Goal: Task Accomplishment & Management: Manage account settings

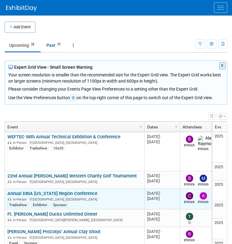
click at [38, 191] on link "Annual DBIA [US_STATE] Region Conference" at bounding box center [52, 194] width 90 height 6
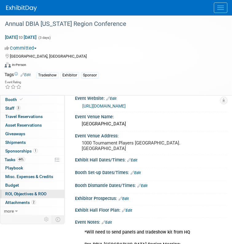
click at [38, 196] on link "0 ROI, Objectives & ROO 0" at bounding box center [32, 194] width 64 height 8
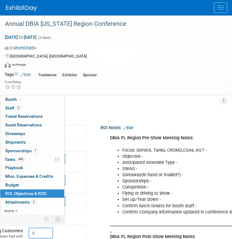
scroll to position [55, 134]
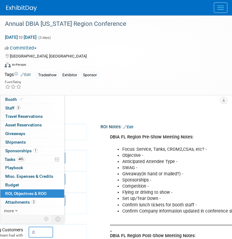
click at [134, 125] on link "Edit" at bounding box center [128, 127] width 10 height 4
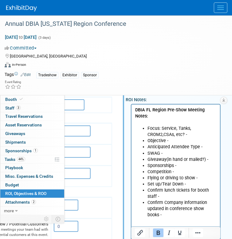
scroll to position [103, 109]
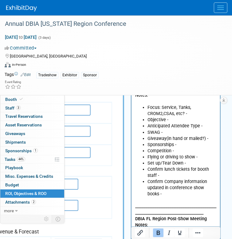
click at [162, 193] on li "Confirm Company information updated in conference show books -" at bounding box center [182, 188] width 69 height 18
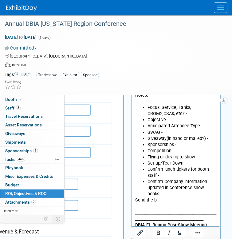
click at [115, 188] on td "ROI Notes: Edit DBIA FL Region Pre-Show Meeting Notes: Focus: Service, Tanks, C…" at bounding box center [169, 201] width 115 height 310
click at [162, 202] on p "Send the b" at bounding box center [176, 200] width 82 height 6
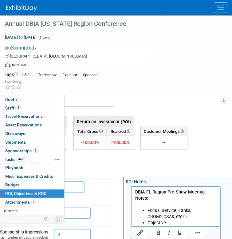
scroll to position [53, 109]
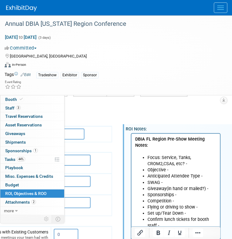
click at [190, 164] on li "Focus: Service, Tanks, CROM2,CSAs, etc? -" at bounding box center [182, 161] width 69 height 12
click at [176, 171] on li "Objective -" at bounding box center [182, 170] width 69 height 6
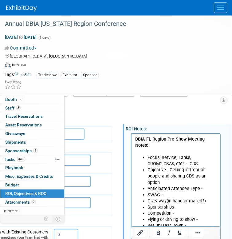
click at [203, 188] on li "Anticipated Attendee Type -" at bounding box center [182, 189] width 69 height 6
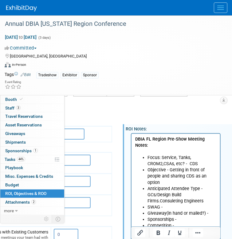
click at [160, 200] on li "Anticipated Attendee Type - GCs/Design Build Firms.Consuleting Engineers" at bounding box center [182, 195] width 69 height 18
click at [208, 200] on li "Anticipated Attendee Type - GCs/Design Build Firms/Consuleting Engineers" at bounding box center [182, 195] width 69 height 18
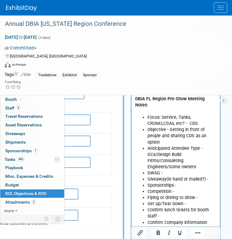
scroll to position [94, 109]
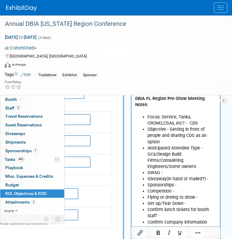
click at [196, 166] on li "Anticipated Attendee Type - GCs/Design Build Firms/Consuleting Engineers/Some o…" at bounding box center [182, 157] width 69 height 25
click at [163, 172] on li "SWAG -" at bounding box center [182, 173] width 69 height 6
click at [167, 172] on li "SWAG -" at bounding box center [182, 173] width 69 height 6
click at [210, 178] on li "Giveaway(in hand or mailed?) -" at bounding box center [182, 179] width 69 height 6
click at [214, 179] on li "Giveaway(in hand or mailed?) -" at bounding box center [182, 179] width 69 height 6
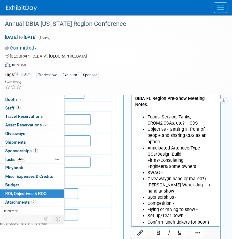
scroll to position [116, 109]
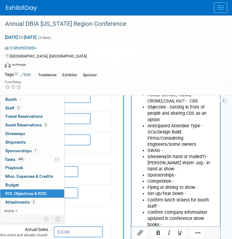
click at [177, 181] on li "Competition -" at bounding box center [182, 181] width 69 height 6
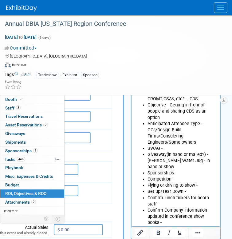
click at [176, 180] on li "Competition -" at bounding box center [182, 179] width 69 height 6
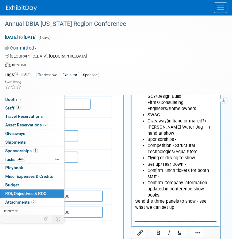
scroll to position [149, 109]
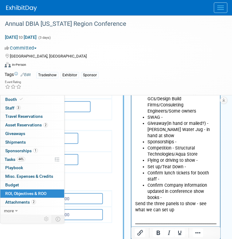
click at [196, 153] on li "Competition - Structural Technologies/Aqua Store" at bounding box center [182, 151] width 69 height 12
click at [186, 154] on li "Competition - Structural Technologies" at bounding box center [182, 151] width 69 height 12
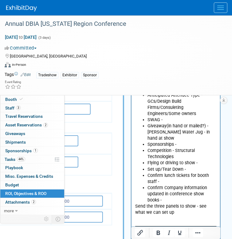
click at [201, 164] on li "Flying or driving to show -" at bounding box center [182, 163] width 69 height 6
click at [191, 170] on li "Set up/Tear Down -" at bounding box center [182, 169] width 69 height 6
click at [189, 169] on li "Set up/Tear Down -" at bounding box center [182, 169] width 69 height 6
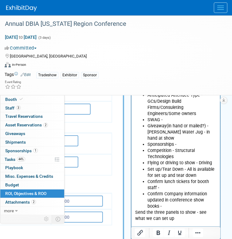
click at [170, 191] on li "Confirm Company information updated in conference show books -" at bounding box center [182, 200] width 69 height 18
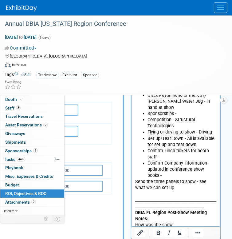
scroll to position [178, 109]
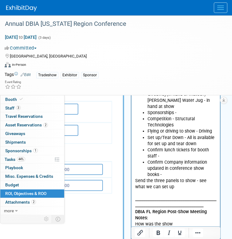
click at [175, 188] on p "Send the three panels to show - see what we can set up" at bounding box center [176, 184] width 82 height 12
drag, startPoint x: 170, startPoint y: 188, endPoint x: 134, endPoint y: 178, distance: 37.2
click at [134, 178] on html "DBIA FL Region Pre-Show Meeting Notes: Focus: Service, Tanks, CROM2,CSAs, etc? …" at bounding box center [175, 148] width 89 height 281
click at [158, 230] on icon "Bold" at bounding box center [158, 232] width 7 height 7
click at [175, 184] on p "Send the three panels to show - see what we can set up" at bounding box center [176, 184] width 82 height 12
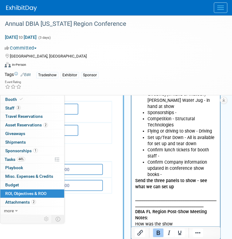
click at [167, 185] on p "Send the three panels to show - see what we can set up" at bounding box center [176, 184] width 82 height 12
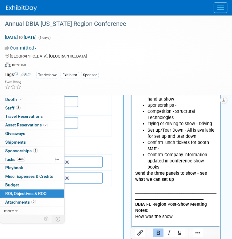
scroll to position [186, 109]
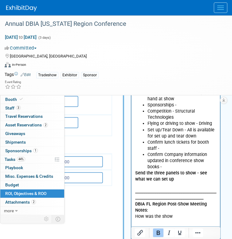
click at [165, 180] on p "Send the three panels to show - see what we can set up" at bounding box center [176, 176] width 82 height 12
click at [109, 227] on td "Engagement Metrics Leads Generated from this event. 0 X 0 X 0 X" at bounding box center [39, 149] width 146 height 371
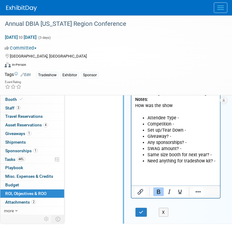
scroll to position [297, 109]
click at [145, 210] on button "button" at bounding box center [141, 212] width 11 height 9
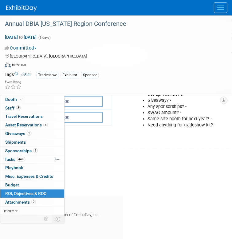
scroll to position [239, 109]
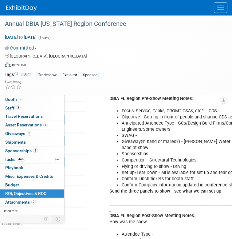
scroll to position [89, 135]
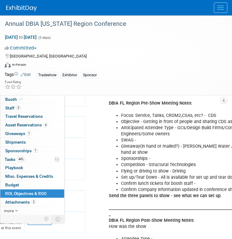
click at [131, 96] on div "DBIA FL Region Pre-Show Meeting Notes: Focus: Service, Tanks, CROM2,CSAs, etc? …" at bounding box center [185, 199] width 165 height 207
click at [131, 94] on link "Edit" at bounding box center [127, 93] width 10 height 4
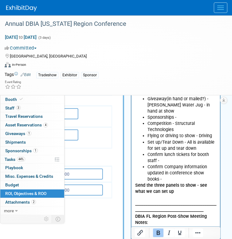
scroll to position [176, 109]
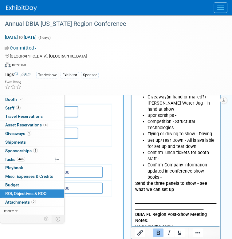
click at [172, 191] on p "Send the three panels to show - see what we can set up ________________________…" at bounding box center [176, 208] width 82 height 56
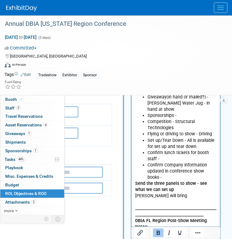
click at [183, 200] on p "Alex will bring _______________________________________________________________…" at bounding box center [176, 218] width 82 height 50
click at [160, 200] on p "Alex will bring _______________________________________________________________…" at bounding box center [176, 218] width 82 height 50
click at [162, 196] on p "Alex will bring _______________________________________________________________…" at bounding box center [176, 218] width 82 height 50
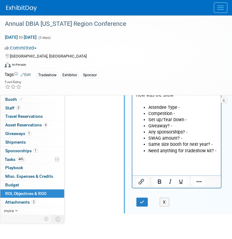
scroll to position [319, 108]
click at [144, 200] on icon "button" at bounding box center [142, 202] width 5 height 4
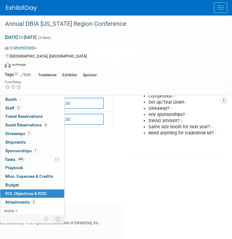
scroll to position [245, 108]
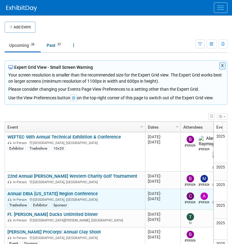
click at [40, 191] on link "Annual DBIA [US_STATE] Region Conference" at bounding box center [52, 194] width 90 height 6
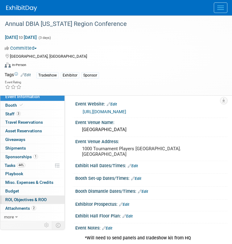
click at [34, 197] on span "ROI, Objectives & ROO 0" at bounding box center [25, 199] width 41 height 5
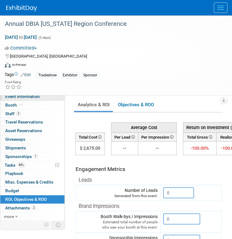
click at [37, 97] on span "Event Information" at bounding box center [22, 96] width 34 height 5
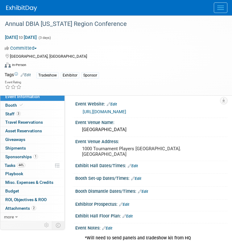
click at [41, 99] on link "Event Information" at bounding box center [32, 96] width 64 height 8
click at [35, 153] on link "1 Sponsorships 1" at bounding box center [32, 156] width 64 height 8
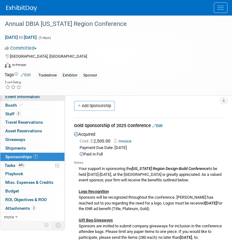
click at [31, 100] on link "Event Information" at bounding box center [32, 96] width 64 height 8
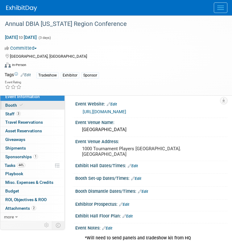
click at [38, 106] on link "Booth" at bounding box center [32, 105] width 64 height 8
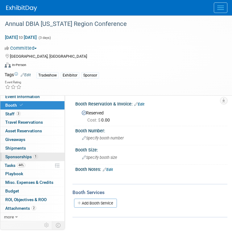
click at [28, 156] on span "Sponsorships 1" at bounding box center [21, 156] width 33 height 5
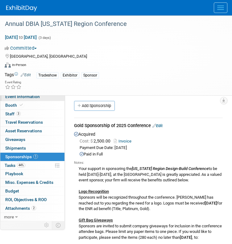
click at [46, 99] on link "Event Information" at bounding box center [32, 96] width 64 height 8
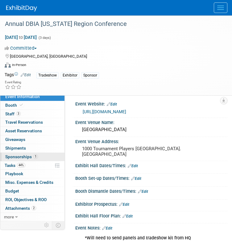
click at [27, 155] on span "Sponsorships 1" at bounding box center [21, 156] width 33 height 5
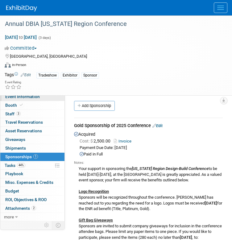
click at [33, 98] on span "Event Information" at bounding box center [22, 96] width 34 height 5
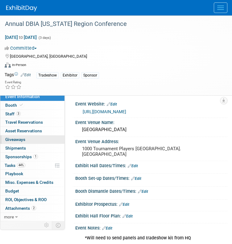
click at [18, 138] on span "Giveaways 0" at bounding box center [15, 139] width 20 height 5
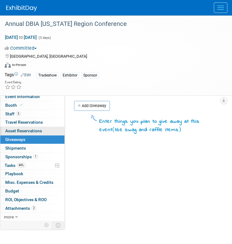
click at [38, 134] on link "0 Asset Reservations 0" at bounding box center [32, 131] width 64 height 8
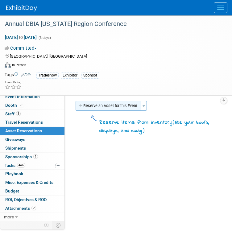
click at [111, 101] on button "Reserve an Asset for this Event" at bounding box center [107, 106] width 65 height 10
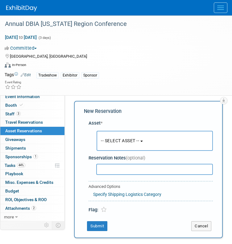
click at [139, 141] on span "-- SELECT ASSET --" at bounding box center [120, 140] width 38 height 5
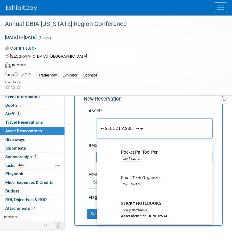
scroll to position [101, 0]
click at [152, 204] on td "STICKY NOTEBOOKS Sticky Notebooks Asset Identifier: CONF SWAG" at bounding box center [159, 209] width 82 height 18
click at [98, 199] on input "STICKY NOTEBOOKS Sticky Notebooks Asset Identifier: CONF SWAG" at bounding box center [96, 197] width 4 height 4
select select "10722135"
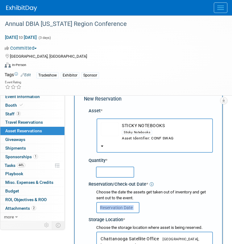
click at [152, 204] on div at bounding box center [154, 207] width 116 height 12
click at [115, 174] on input "text" at bounding box center [115, 171] width 38 height 11
type input "50"
click at [123, 198] on div "Choose the date the assets get taken out of inventory and get sent out to the e…" at bounding box center [154, 195] width 116 height 12
click at [120, 204] on input "text" at bounding box center [117, 207] width 43 height 11
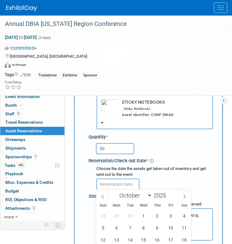
scroll to position [78, 0]
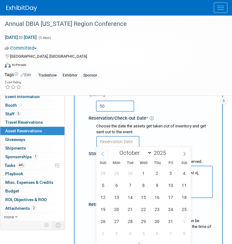
click at [102, 152] on icon at bounding box center [102, 154] width 4 height 4
select select "8"
click at [144, 213] on span "24" at bounding box center [143, 209] width 12 height 12
type input "Sep 24, 2025"
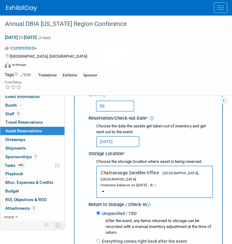
click at [130, 182] on div "Inventory balance on Sep 24, 2025 : 0" at bounding box center [154, 185] width 108 height 6
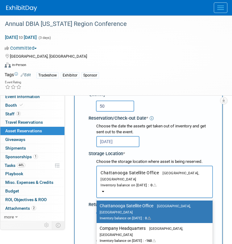
click at [127, 224] on label "Company Headquarters Gainesville, FL Inventory balance on Sep 24, 2025 : -160" at bounding box center [152, 234] width 107 height 20
click at [97, 226] on input "Company Headquarters Gainesville, FL Inventory balance on Sep 24, 2025 : -160" at bounding box center [95, 228] width 4 height 4
select select "11223842"
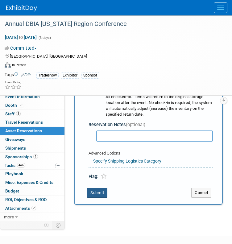
click at [100, 188] on button "Submit" at bounding box center [97, 193] width 20 height 10
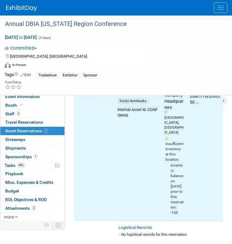
scroll to position [0, 0]
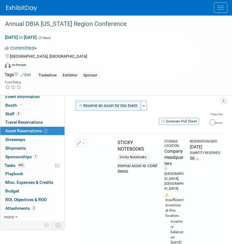
click at [110, 107] on button "Reserve an Asset for this Event" at bounding box center [107, 106] width 65 height 10
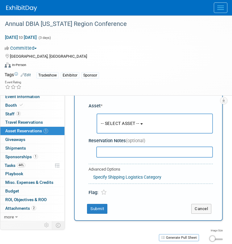
scroll to position [17, 0]
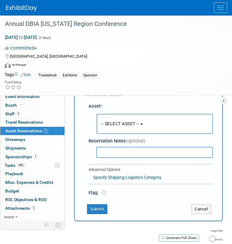
click at [141, 118] on button "-- SELECT ASSET --" at bounding box center [154, 124] width 116 height 20
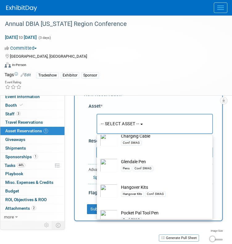
scroll to position [36, 0]
click at [140, 168] on div "Conf SWAG" at bounding box center [142, 168] width 21 height 5
click at [98, 157] on input "Glendale Pen Pens Conf SWAG" at bounding box center [96, 155] width 4 height 4
select select "10726669"
select select "9"
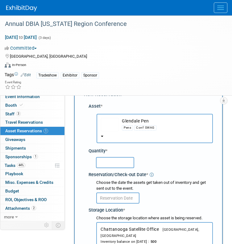
click at [124, 162] on input "text" at bounding box center [115, 162] width 38 height 11
type input "100"
click at [117, 198] on input "text" at bounding box center [117, 197] width 43 height 11
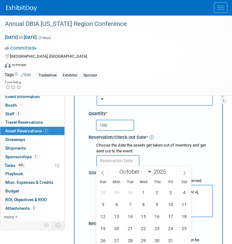
scroll to position [55, 0]
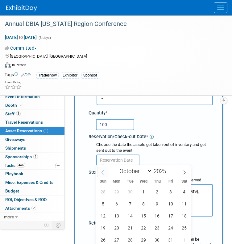
click at [103, 171] on icon at bounding box center [102, 172] width 4 height 4
select select "8"
click at [143, 225] on span "24" at bounding box center [143, 227] width 12 height 12
type input "Sep 24, 2025"
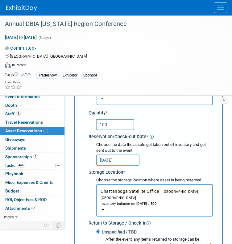
click at [136, 200] on div "Inventory balance on Sep 24, 2025 : 500" at bounding box center [154, 203] width 108 height 6
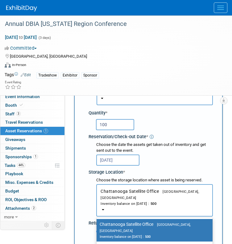
click at [97, 243] on input "Company Headquarters Gainesville, FL Inventory balance on Sep 24, 2025 : -95" at bounding box center [95, 247] width 4 height 4
select select "11223842"
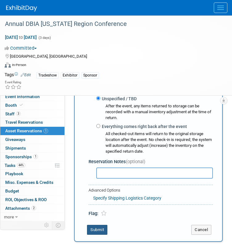
click at [103, 224] on button "Submit" at bounding box center [97, 229] width 20 height 10
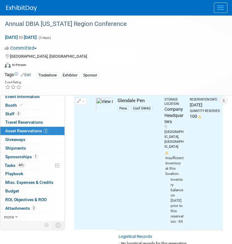
scroll to position [0, 0]
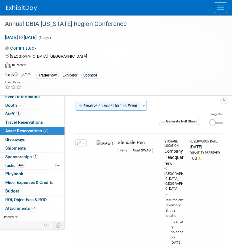
click at [121, 101] on button "Reserve an Asset for this Event" at bounding box center [107, 106] width 65 height 10
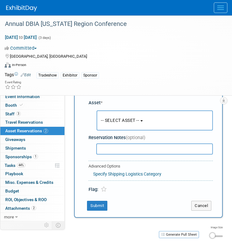
scroll to position [18, 0]
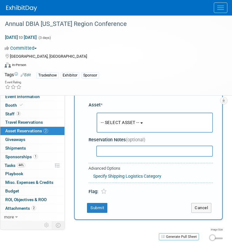
click at [133, 123] on span "-- SELECT ASSET --" at bounding box center [120, 122] width 38 height 5
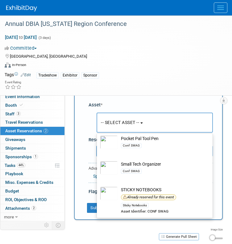
scroll to position [117, 0]
click at [140, 178] on link "STICKY NOTEBOOKS Already reserved for this event Sticky Notebooks Asset Identif…" at bounding box center [154, 197] width 115 height 39
click at [143, 142] on div "Conf SWAG" at bounding box center [160, 145] width 79 height 7
click at [98, 135] on input "Pocket Pal Tool Pen Conf SWAG" at bounding box center [96, 133] width 4 height 4
select select "10727931"
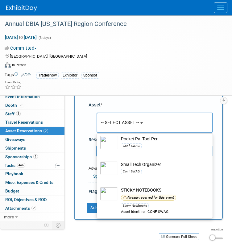
select select "9"
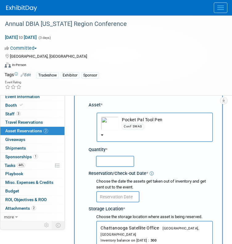
click at [117, 164] on input "text" at bounding box center [115, 161] width 38 height 11
type input "50"
click at [112, 204] on div "Storage Location *" at bounding box center [150, 208] width 124 height 8
click at [115, 198] on input "text" at bounding box center [117, 196] width 43 height 11
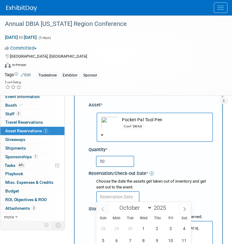
click at [102, 212] on span at bounding box center [102, 208] width 11 height 10
select select "8"
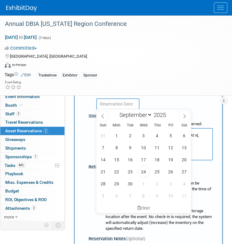
scroll to position [111, 0]
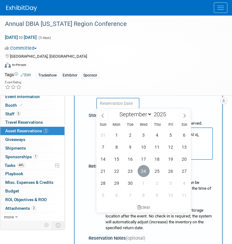
click at [138, 167] on span "24" at bounding box center [143, 171] width 12 height 12
type input "Sep 24, 2025"
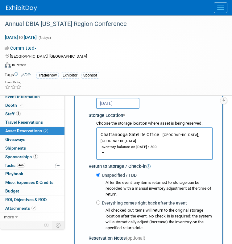
click at [148, 143] on div "Inventory balance on Sep 24, 2025 : 300" at bounding box center [154, 146] width 108 height 6
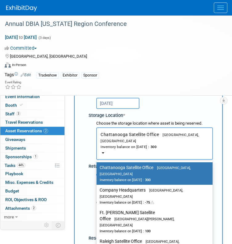
click at [143, 186] on label "Company Headquarters Gainesville, FL Inventory balance on Sep 24, 2025 : -75" at bounding box center [152, 196] width 107 height 20
click at [97, 188] on input "Company Headquarters Gainesville, FL Inventory balance on Sep 24, 2025 : -75" at bounding box center [95, 190] width 4 height 4
select select "11223842"
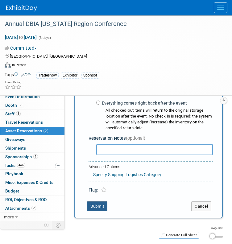
click at [103, 201] on button "Submit" at bounding box center [97, 206] width 20 height 10
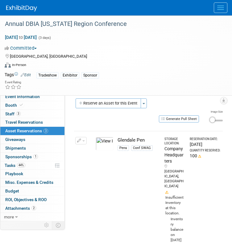
scroll to position [0, 0]
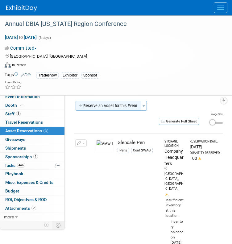
click at [122, 104] on button "Reserve an Asset for this Event" at bounding box center [107, 106] width 65 height 10
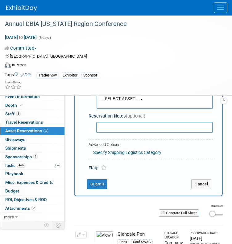
scroll to position [44, 0]
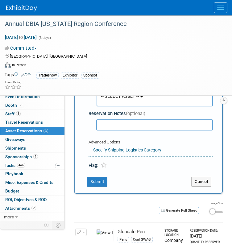
click at [152, 95] on div "Annual DBIA Florida Region Conference Oct 15, 2025 to Oct 17, 2025 (3 days) Oct…" at bounding box center [116, 55] width 232 height 80
click at [149, 98] on button "-- SELECT ASSET --" at bounding box center [154, 96] width 116 height 20
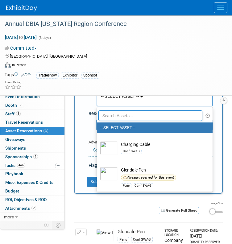
click at [139, 140] on label "Charging Cable Conf SWAG" at bounding box center [153, 145] width 106 height 23
click at [98, 140] on input "Charging Cable Conf SWAG" at bounding box center [96, 138] width 4 height 4
select select "10727544"
select select "9"
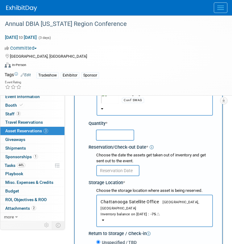
click at [121, 134] on input "text" at bounding box center [115, 134] width 38 height 11
type input "50"
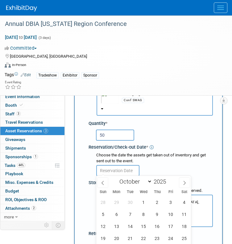
click at [118, 169] on input "text" at bounding box center [117, 170] width 43 height 11
click at [105, 183] on span at bounding box center [102, 182] width 11 height 10
select select "8"
click at [146, 236] on span "24" at bounding box center [143, 238] width 12 height 12
type input "Sep 24, 2025"
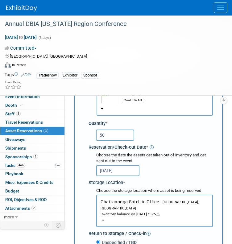
click at [134, 192] on div "Choose the storage location where asset is being reserved." at bounding box center [154, 191] width 116 height 6
click at [132, 203] on span "Chattanooga Satellite Office Chattanooga, TN Inventory balance on Sep 24, 2025 …" at bounding box center [154, 208] width 108 height 18
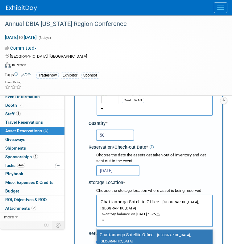
scroll to position [7, 0]
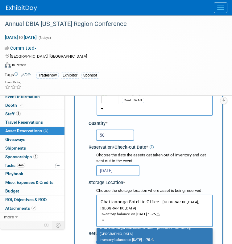
select select "11223842"
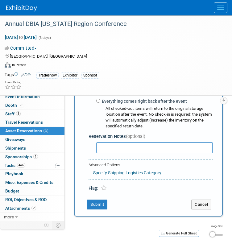
scroll to position [214, 0]
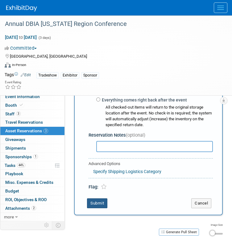
click at [96, 198] on button "Submit" at bounding box center [97, 203] width 20 height 10
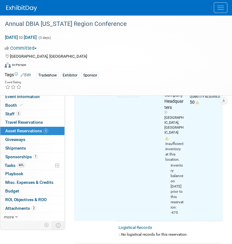
scroll to position [0, 0]
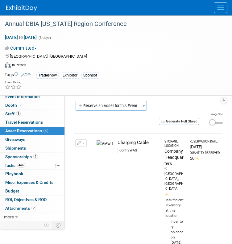
click at [191, 194] on td "Reservation Date: Wed. Sep 24, 2025 Quantity Reserved: 50" at bounding box center [204, 204] width 36 height 143
click at [25, 140] on span "Giveaways 0" at bounding box center [15, 139] width 20 height 5
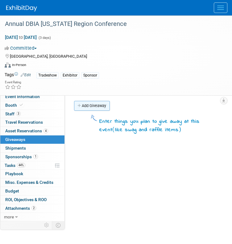
click at [90, 105] on link "Add Giveaway" at bounding box center [92, 106] width 36 height 10
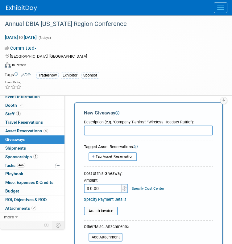
click at [101, 131] on input "text" at bounding box center [148, 130] width 129 height 10
type input "T"
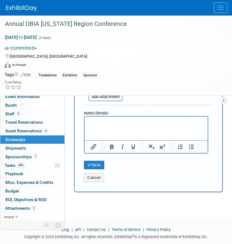
scroll to position [140, 0]
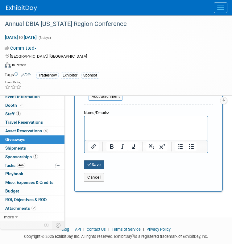
type input "Stanley Water Jug"
click at [96, 162] on button "Save" at bounding box center [94, 164] width 20 height 9
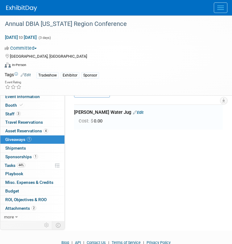
scroll to position [0, 0]
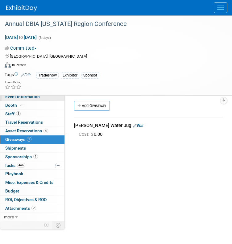
click at [31, 99] on span "Event Information" at bounding box center [22, 96] width 34 height 5
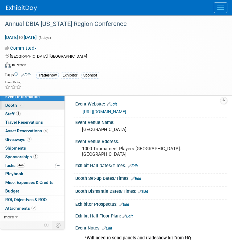
click at [28, 105] on link "Booth" at bounding box center [32, 105] width 64 height 8
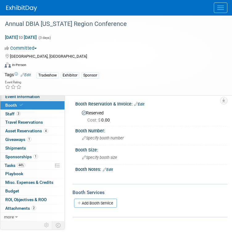
click at [30, 99] on span "Event Information" at bounding box center [22, 96] width 34 height 5
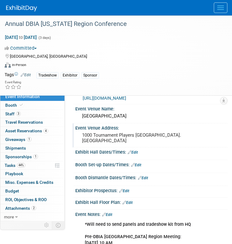
scroll to position [14, 0]
click at [41, 131] on span "Asset Reservations 4" at bounding box center [26, 130] width 43 height 5
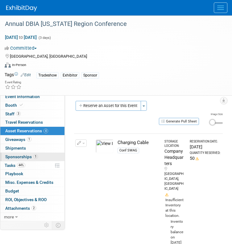
click at [28, 159] on link "1 Sponsorships 1" at bounding box center [32, 156] width 64 height 8
click at [0, 0] on div at bounding box center [0, 0] width 0 height 0
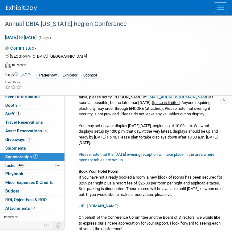
scroll to position [334, 0]
